Goal: Task Accomplishment & Management: Use online tool/utility

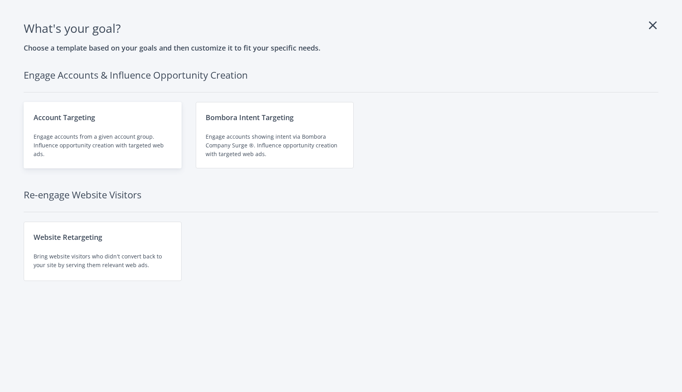
click at [116, 121] on div "Account Targeting" at bounding box center [103, 117] width 138 height 11
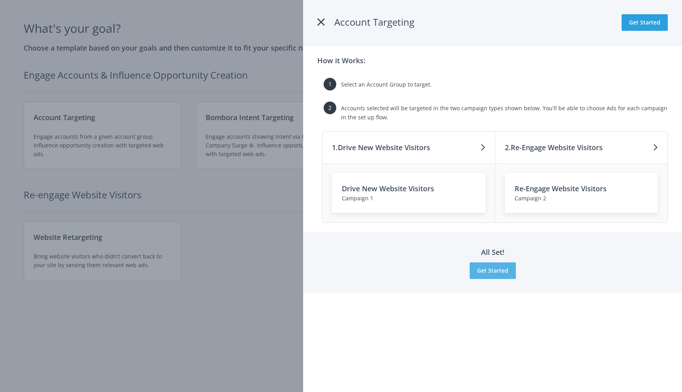
click at [488, 269] on button "Get Started" at bounding box center [493, 270] width 46 height 17
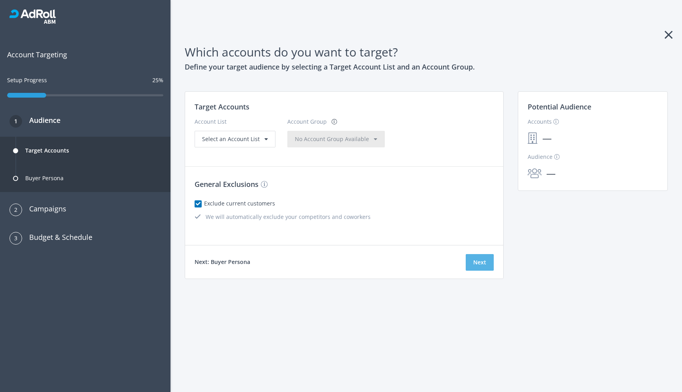
click at [481, 264] on button "Next" at bounding box center [480, 262] width 28 height 17
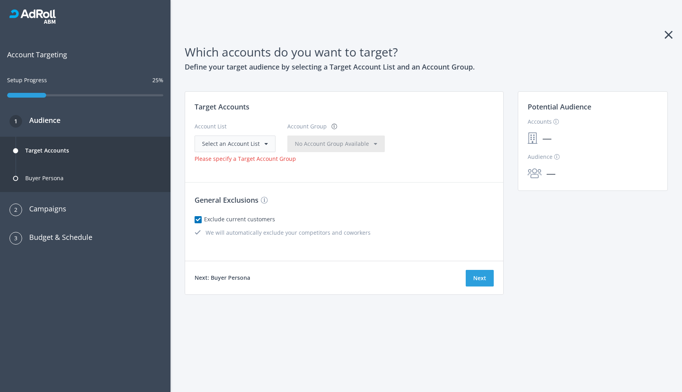
click at [267, 141] on div "Select an Account List" at bounding box center [235, 143] width 81 height 17
click at [265, 143] on span at bounding box center [267, 144] width 4 height 6
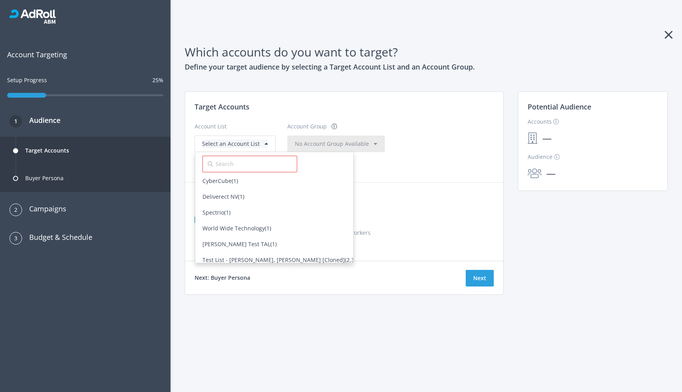
scroll to position [159, 0]
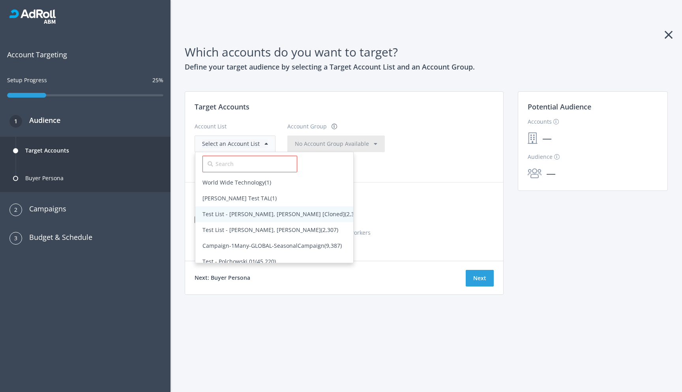
click at [227, 216] on span "Test List - [PERSON_NAME], [PERSON_NAME] [Cloned] (2,307)" at bounding box center [283, 214] width 160 height 8
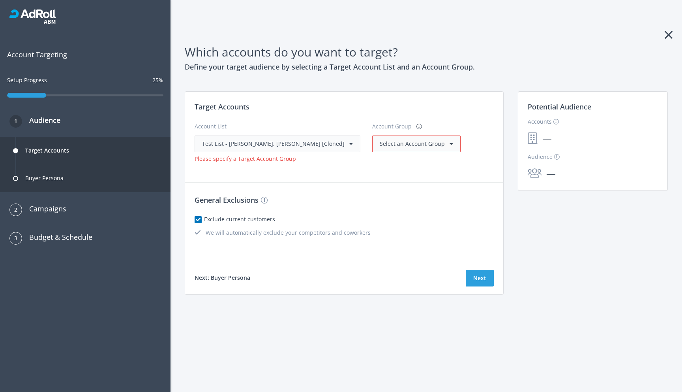
click at [405, 147] on div "Select an Account Group" at bounding box center [416, 143] width 73 height 9
click at [380, 160] on span "All Accounts (2,307)" at bounding box center [405, 160] width 50 height 8
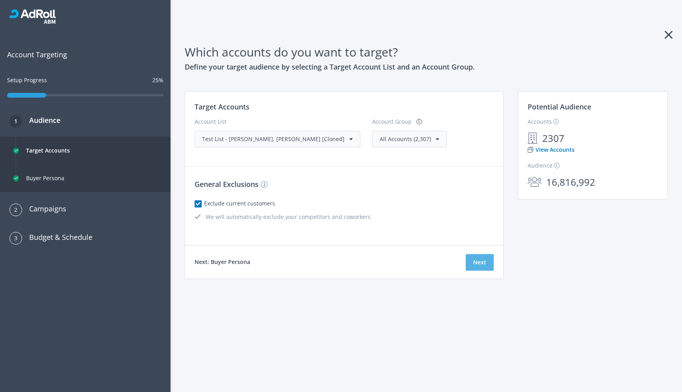
click at [471, 262] on button "Next" at bounding box center [480, 262] width 28 height 17
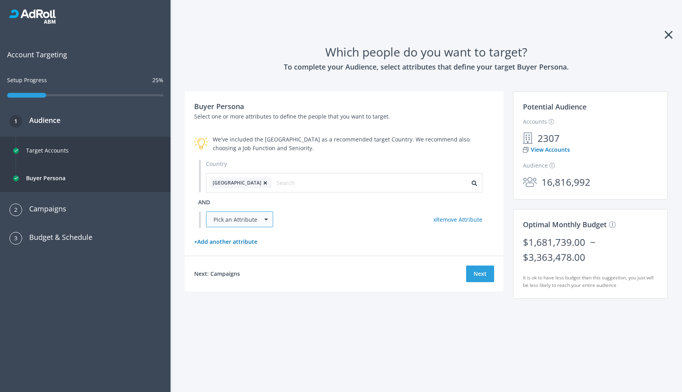
click at [263, 220] on div "Pick an Attribute" at bounding box center [239, 219] width 67 height 16
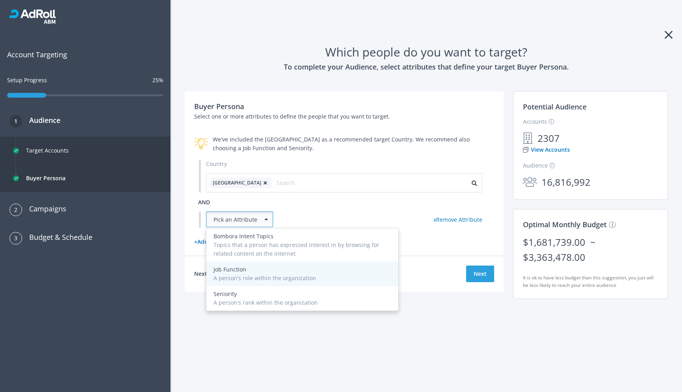
click at [247, 269] on div "Job Function" at bounding box center [303, 269] width 178 height 9
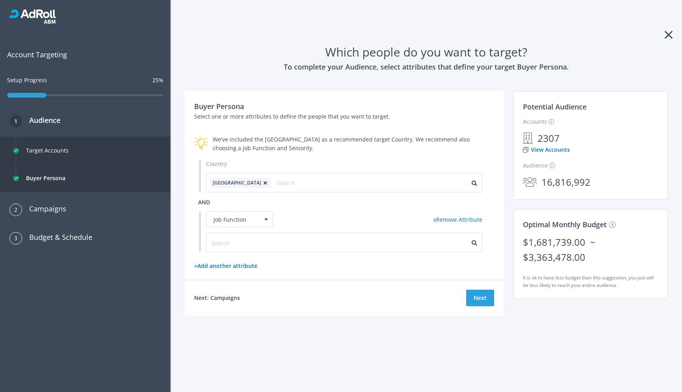
click at [274, 236] on div at bounding box center [344, 242] width 276 height 19
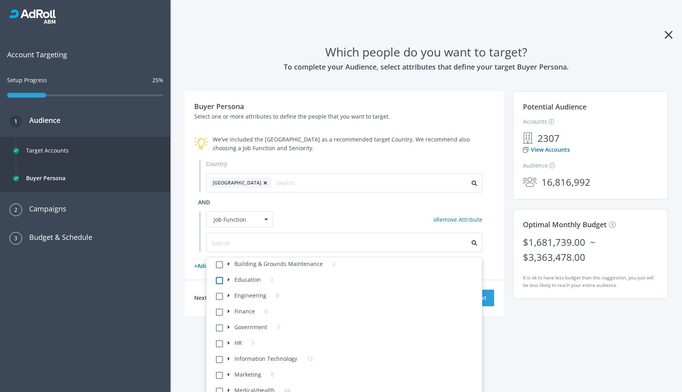
click at [228, 280] on label at bounding box center [228, 279] width 0 height 9
checkbox input "true"
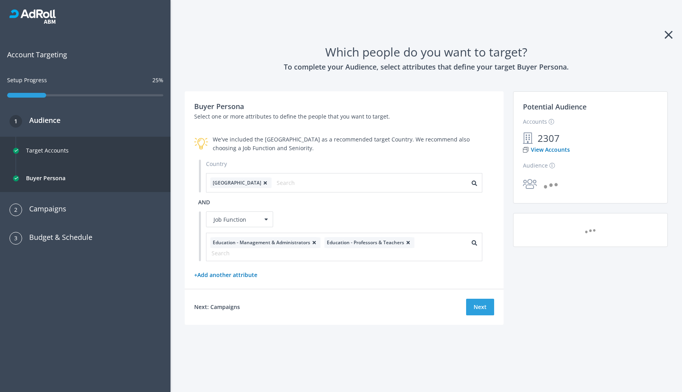
click at [536, 304] on div "Buyer Persona Select one or more attributes to define the people that you want …" at bounding box center [426, 217] width 493 height 252
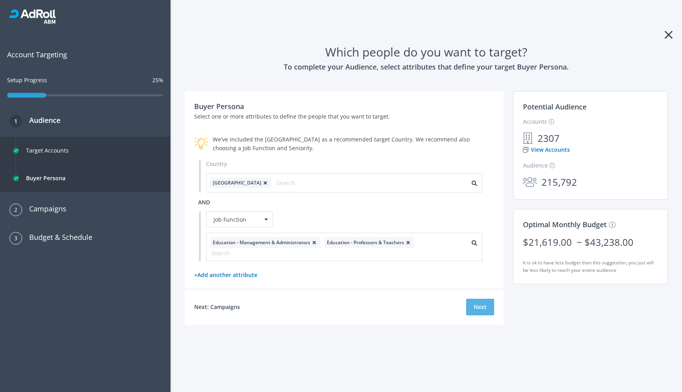
click at [486, 307] on button "Next" at bounding box center [480, 306] width 28 height 17
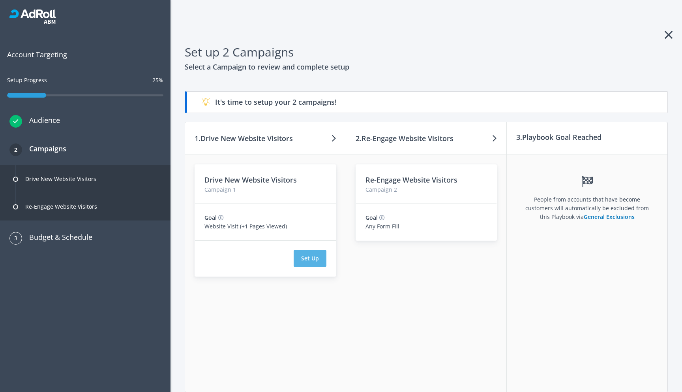
click at [314, 257] on button "Set Up" at bounding box center [310, 258] width 33 height 17
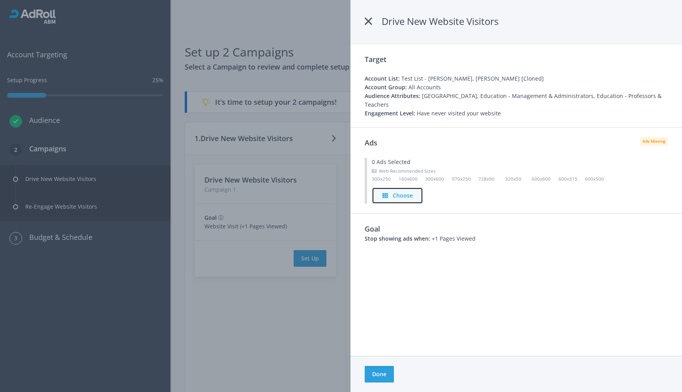
click at [402, 191] on h4 "Choose" at bounding box center [403, 195] width 20 height 9
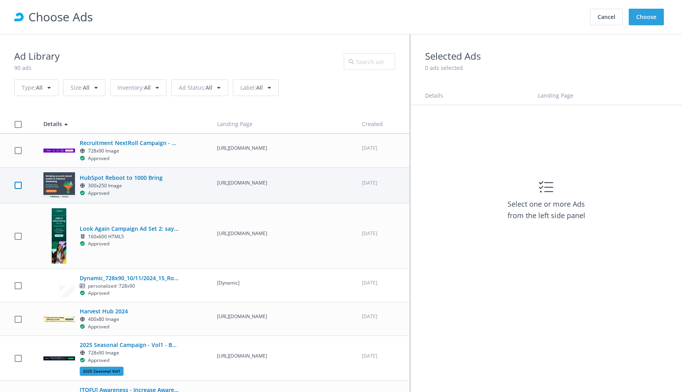
click at [15, 189] on label at bounding box center [18, 186] width 7 height 8
checkbox input "true"
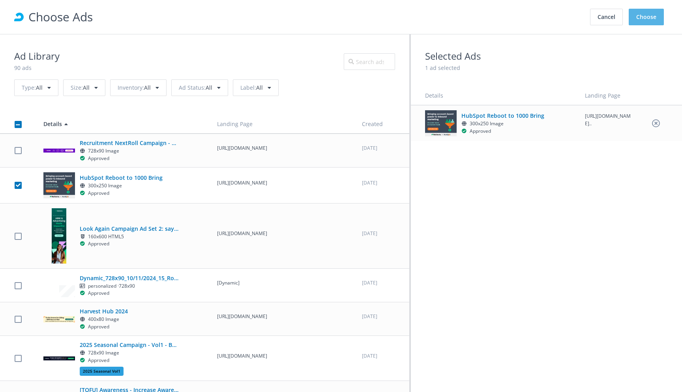
click at [650, 15] on button "Choose" at bounding box center [646, 17] width 35 height 17
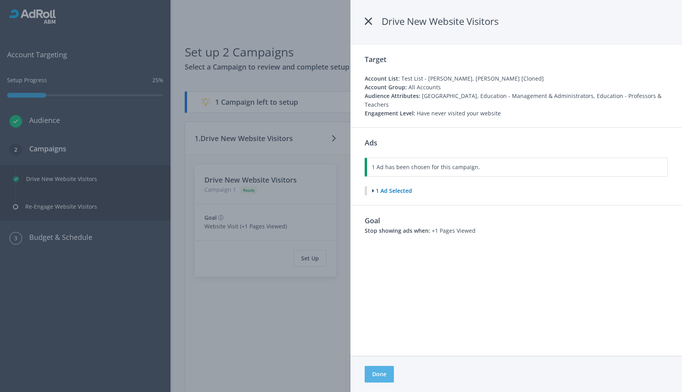
click at [375, 375] on button "Done" at bounding box center [379, 374] width 29 height 17
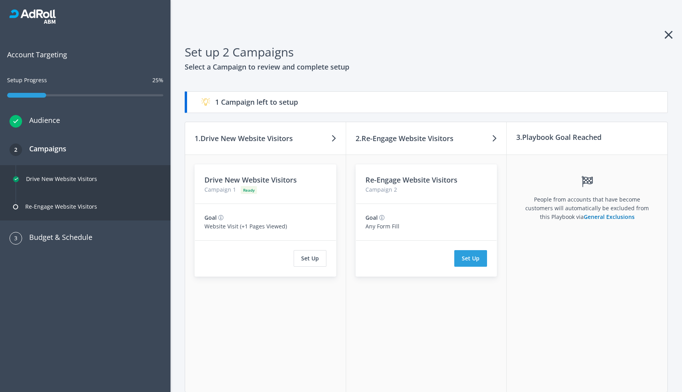
scroll to position [24, 0]
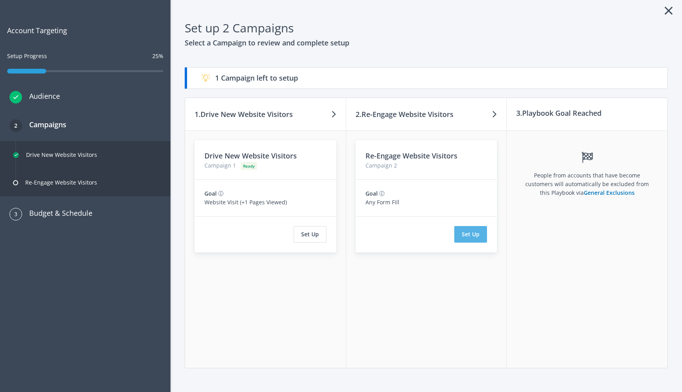
click at [464, 235] on button "Set Up" at bounding box center [470, 234] width 33 height 17
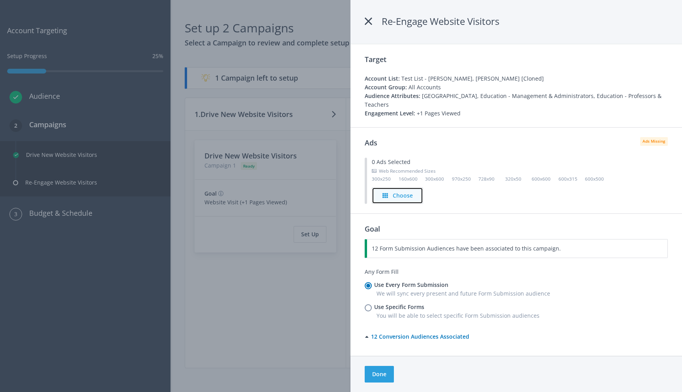
click at [393, 191] on h4 "Choose" at bounding box center [403, 195] width 20 height 9
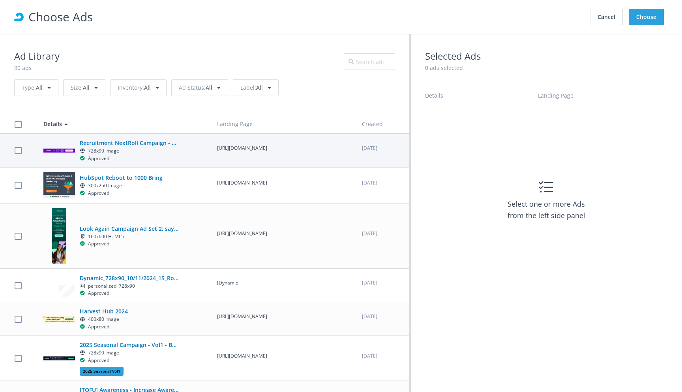
scroll to position [0, 0]
click at [19, 154] on label at bounding box center [18, 150] width 7 height 8
checkbox input "true"
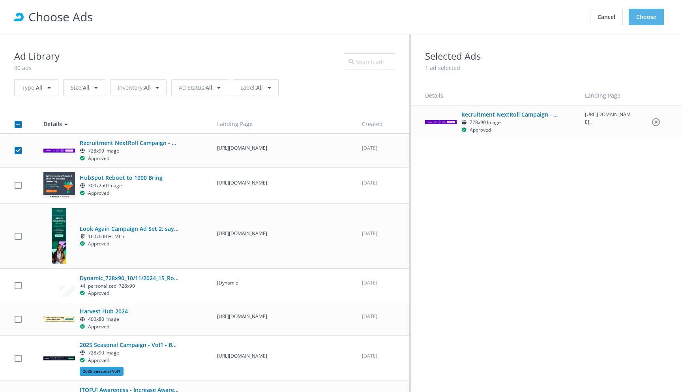
click at [654, 16] on button "Choose" at bounding box center [646, 17] width 35 height 17
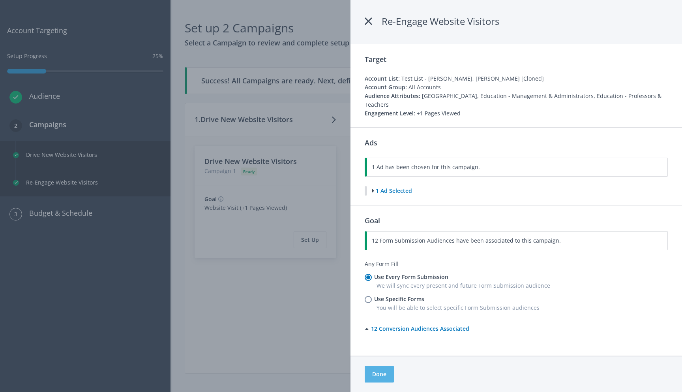
click at [376, 375] on button "Done" at bounding box center [379, 374] width 29 height 17
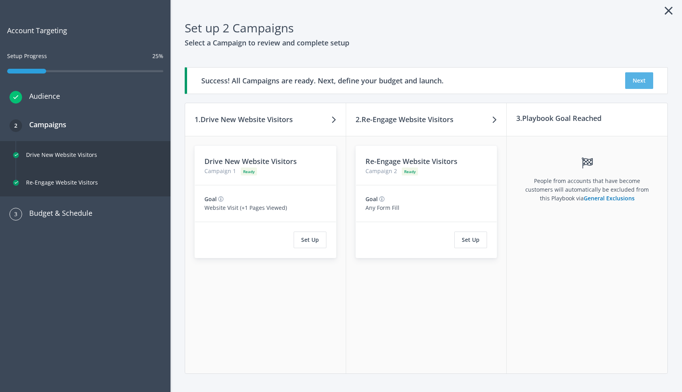
click at [643, 79] on button "Next" at bounding box center [639, 80] width 28 height 17
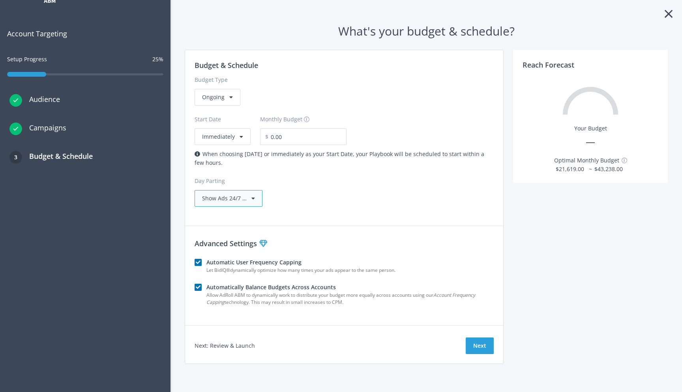
click at [249, 198] on div "Show Ads 24/7 …" at bounding box center [229, 198] width 68 height 17
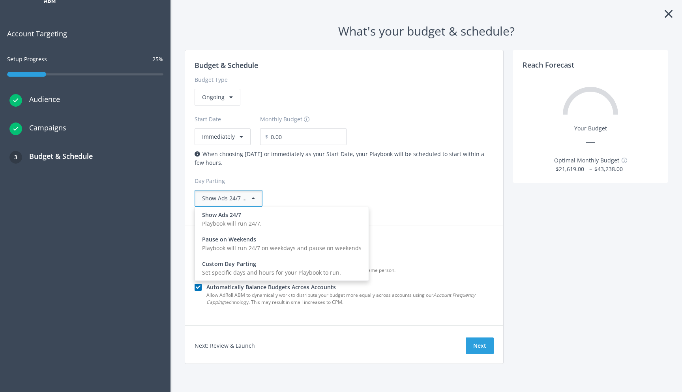
click at [276, 190] on div "Day Parting Show Ads 24/7 … Show Ads 24/7 Playbook will run 24/7. Pause on Week…" at bounding box center [344, 191] width 299 height 30
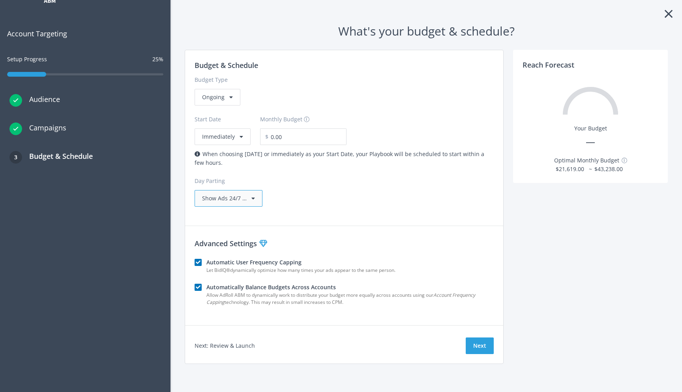
click at [260, 198] on div "Show Ads 24/7 …" at bounding box center [229, 198] width 68 height 17
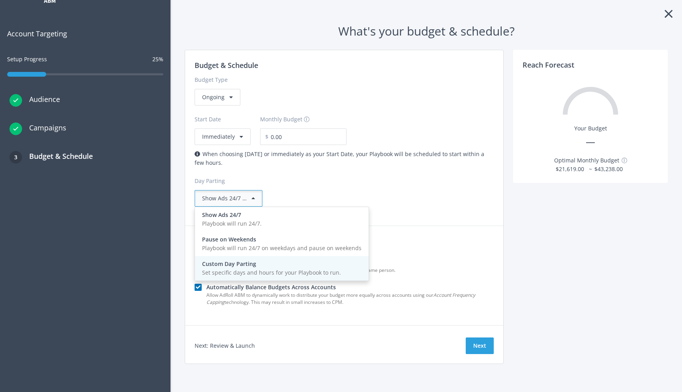
click at [245, 263] on div "Custom Day Parting" at bounding box center [282, 263] width 160 height 9
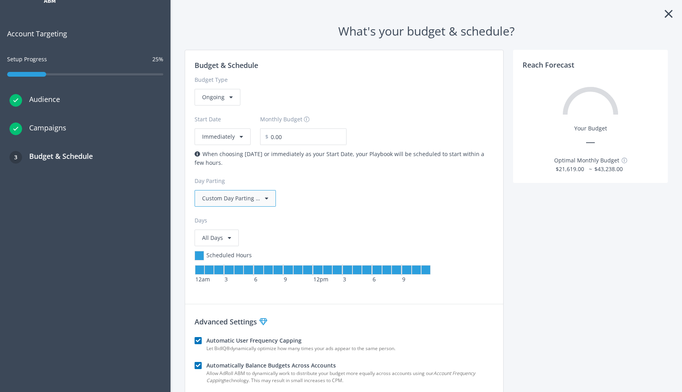
click at [268, 199] on div "Custom Day Parting …" at bounding box center [235, 198] width 81 height 17
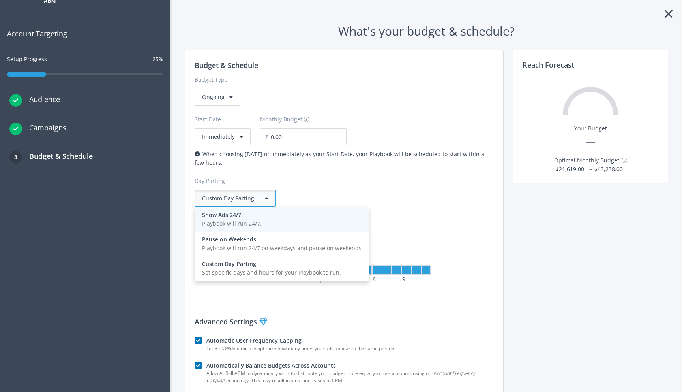
click at [241, 221] on div "Playbook will run 24/7." at bounding box center [282, 223] width 160 height 9
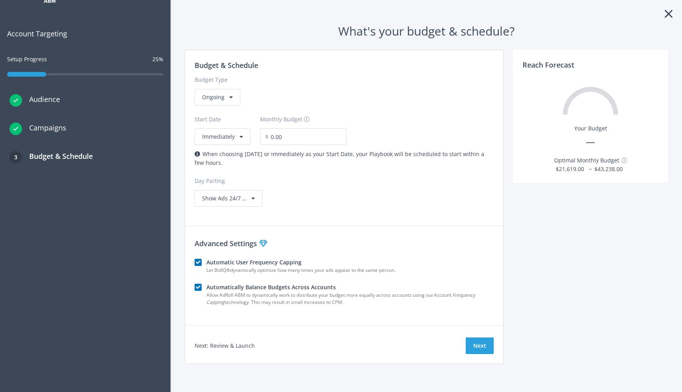
click at [287, 180] on div "Day Parting" at bounding box center [344, 180] width 299 height 9
click at [206, 262] on label "Automatic User Frequency Capping" at bounding box center [342, 262] width 273 height 9
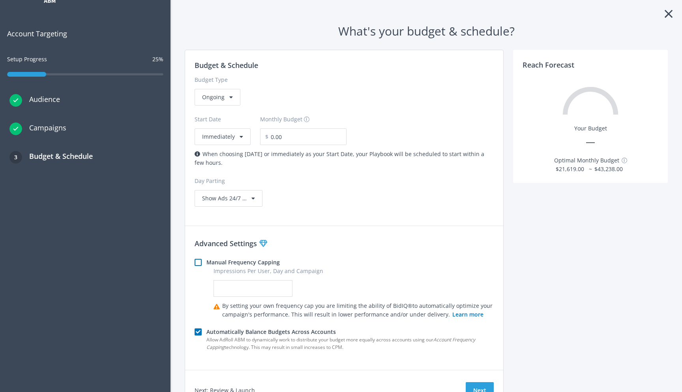
click at [206, 262] on label "Manual Frequency Capping" at bounding box center [342, 262] width 273 height 9
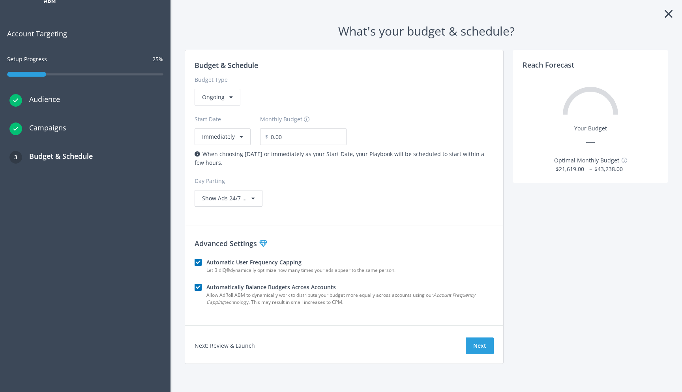
click at [206, 263] on label "Automatic User Frequency Capping" at bounding box center [342, 262] width 273 height 9
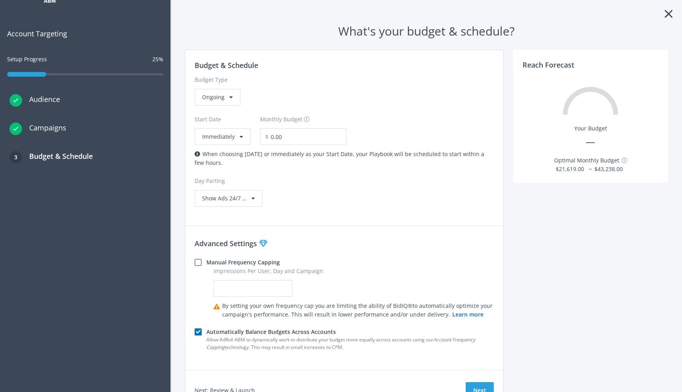
click at [192, 282] on div "Advanced Settings Manual Frequency Capping Impressions Per User, Day and Campai…" at bounding box center [344, 294] width 318 height 132
click at [206, 264] on label "Manual Frequency Capping" at bounding box center [342, 262] width 273 height 9
checkbox input "true"
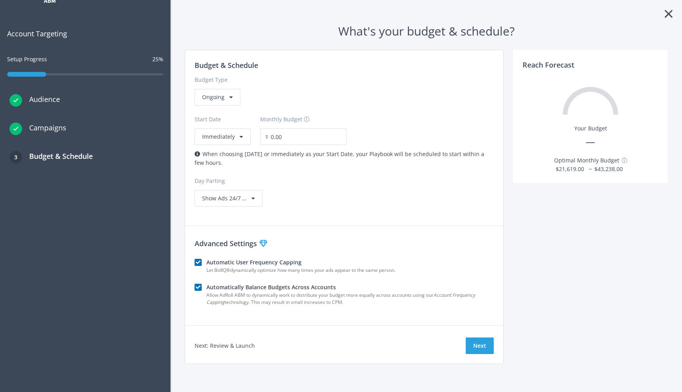
click at [206, 284] on label "Automatically Balance Budgets Across Accounts" at bounding box center [342, 287] width 273 height 9
click at [206, 286] on label "Automatically Balance Budgets Across Accounts" at bounding box center [342, 287] width 273 height 9
checkbox input "true"
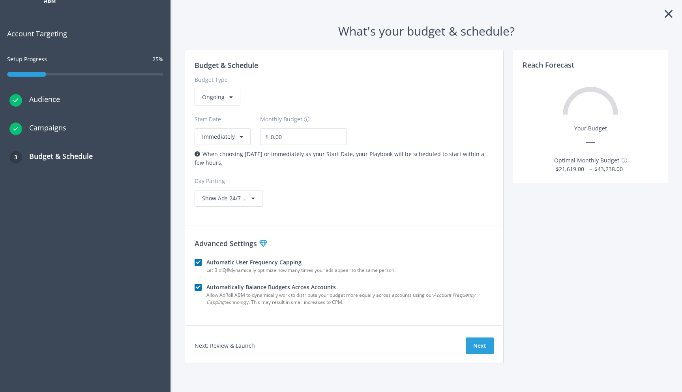
drag, startPoint x: 206, startPoint y: 271, endPoint x: 406, endPoint y: 271, distance: 199.4
click at [406, 271] on div "Let BidIQ ® dynamically optimize how many times your ads appear to the same per…" at bounding box center [349, 271] width 287 height 8
copy div "Let BidIQ ® dynamically optimize how many times your ads appear to the same per…"
click at [386, 210] on div "Budget & Schedule Budget Type Ongoing Start Date Immediately Monthly Budget $ 0…" at bounding box center [344, 133] width 318 height 166
click at [56, 137] on div "Campaigns" at bounding box center [37, 128] width 57 height 24
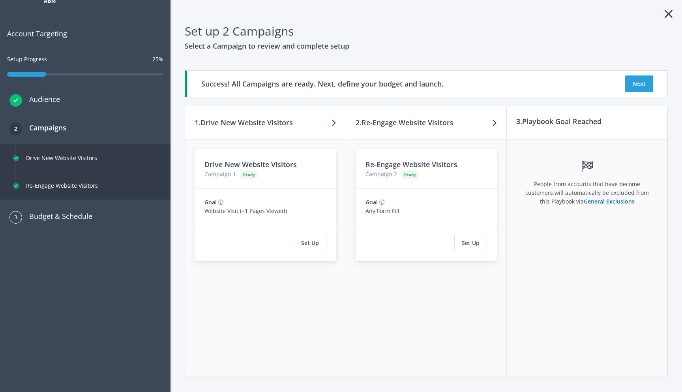
click at [55, 137] on div "2 Campaigns" at bounding box center [37, 128] width 57 height 24
click at [639, 85] on button "Next" at bounding box center [639, 83] width 28 height 17
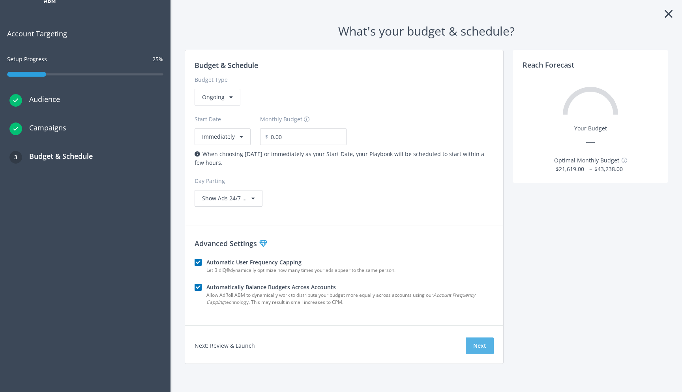
click at [478, 345] on button "Next" at bounding box center [480, 345] width 28 height 17
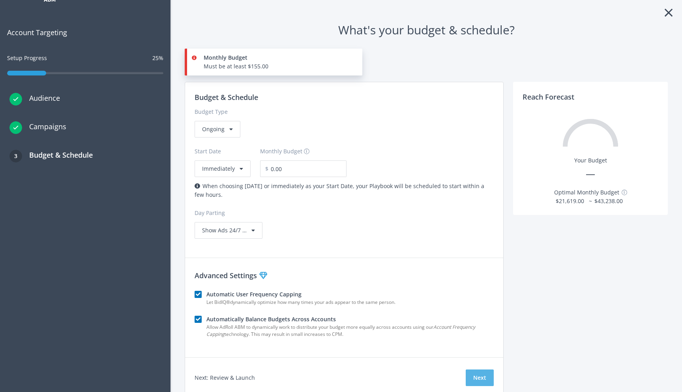
scroll to position [54, 0]
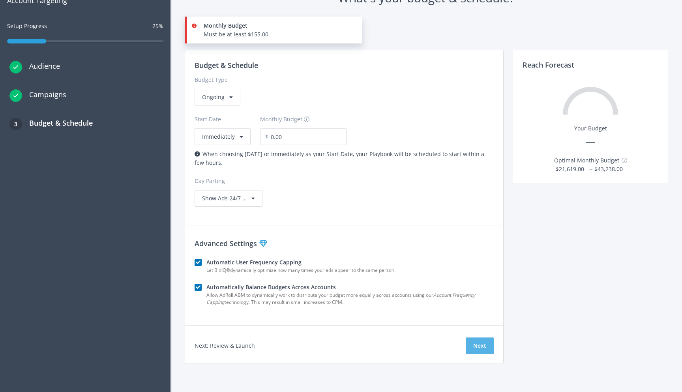
click at [477, 344] on button "Next" at bounding box center [480, 345] width 28 height 17
click at [278, 141] on input "0.00" at bounding box center [307, 136] width 78 height 17
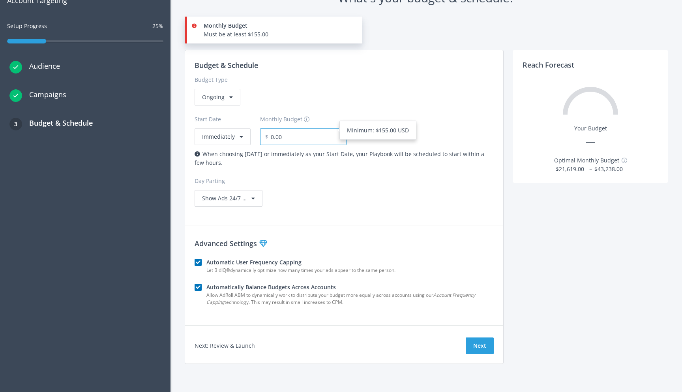
click at [278, 141] on input "0.00" at bounding box center [307, 136] width 78 height 17
click at [307, 180] on div "Budget & Schedule Budget Type Ongoing Start Date Immediately Monthly Budget $ 1…" at bounding box center [344, 133] width 318 height 166
type input "155.00"
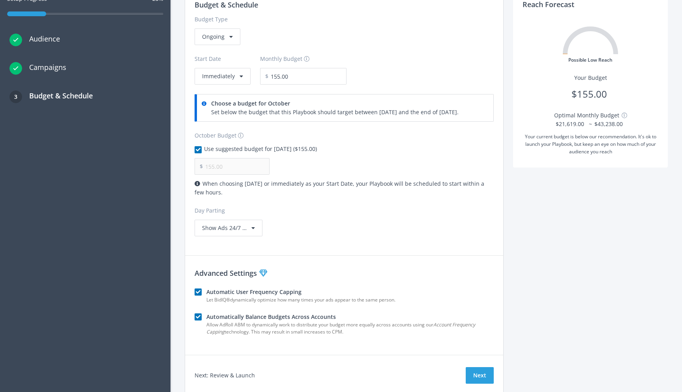
scroll to position [111, 0]
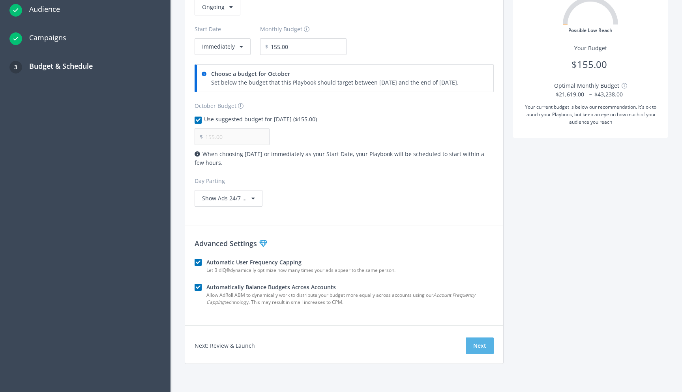
click at [480, 342] on button "Next" at bounding box center [480, 345] width 28 height 17
